Goal: Task Accomplishment & Management: Use online tool/utility

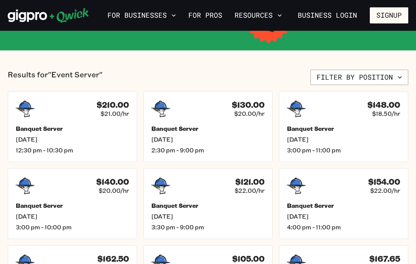
scroll to position [57, 0]
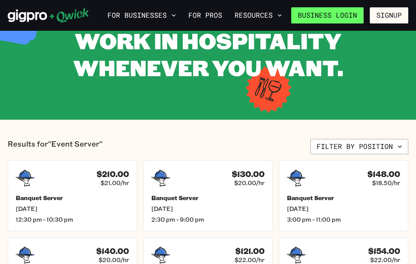
click at [347, 11] on link "Business Login" at bounding box center [327, 15] width 72 height 16
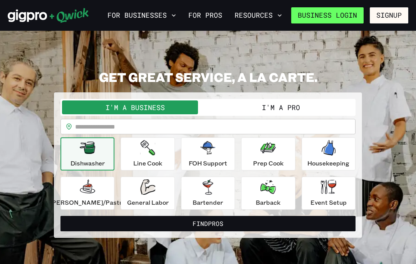
click at [354, 13] on link "Business Login" at bounding box center [327, 15] width 72 height 16
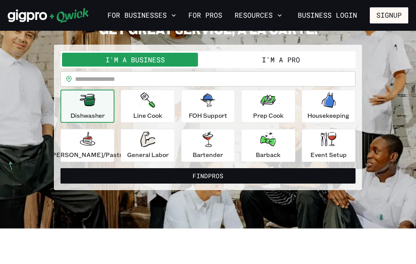
click at [244, 69] on div "**********" at bounding box center [207, 106] width 295 height 111
click at [244, 63] on button "I'm a Pro" at bounding box center [281, 60] width 146 height 14
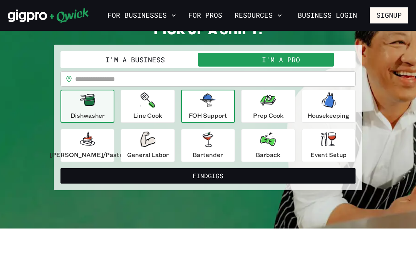
click at [196, 105] on div "FOH Support" at bounding box center [208, 106] width 38 height 28
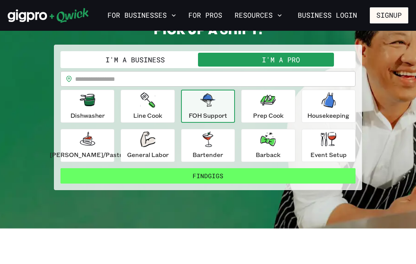
click at [230, 178] on button "Find Gigs" at bounding box center [207, 175] width 295 height 15
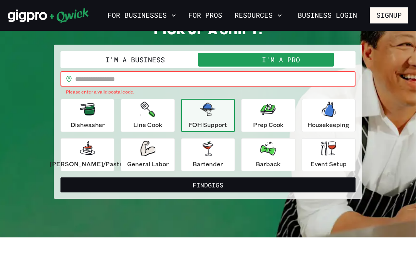
click at [151, 80] on input "text" at bounding box center [215, 78] width 280 height 15
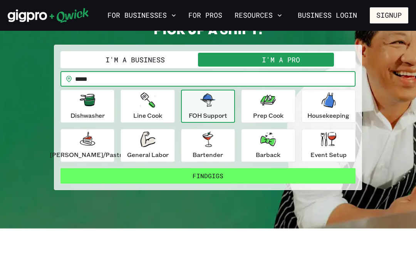
type input "*****"
click at [325, 175] on button "Find Gigs" at bounding box center [207, 175] width 295 height 15
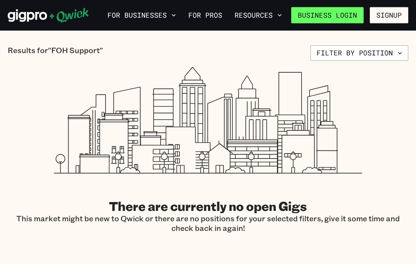
scroll to position [88, 0]
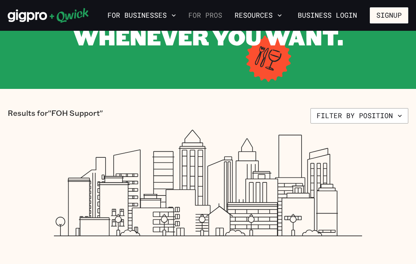
click at [202, 10] on link "For Pros" at bounding box center [205, 15] width 40 height 13
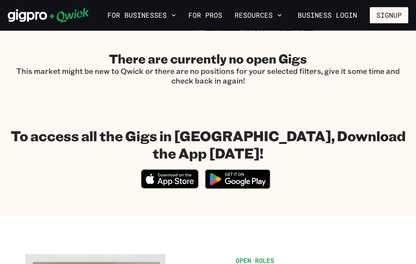
scroll to position [240, 0]
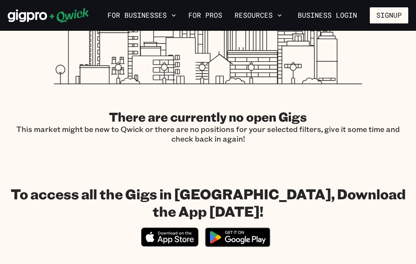
click at [295, 239] on section "To access all the Gigs in Austin, Download the App today! Download_on_the_App_S…" at bounding box center [208, 218] width 416 height 110
click at [161, 236] on icon "Download on the App Store" at bounding box center [175, 240] width 36 height 8
